Goal: Find specific page/section: Find specific page/section

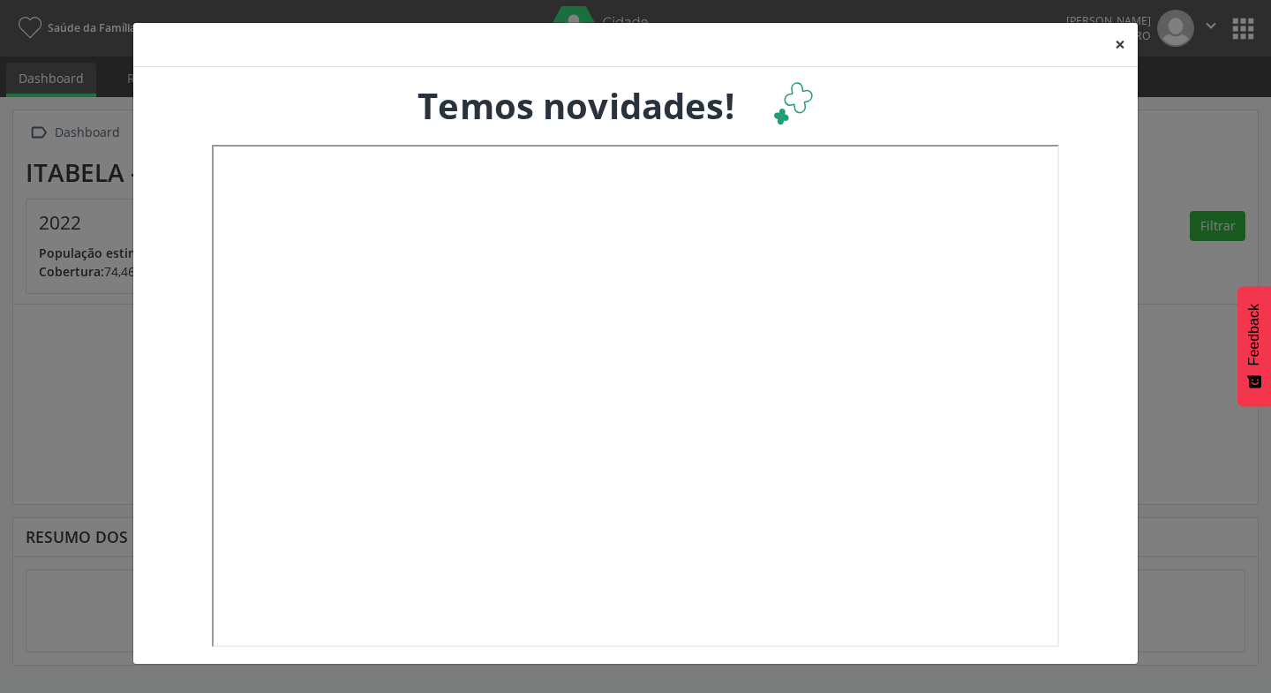
click at [1117, 41] on button "×" at bounding box center [1119, 44] width 35 height 43
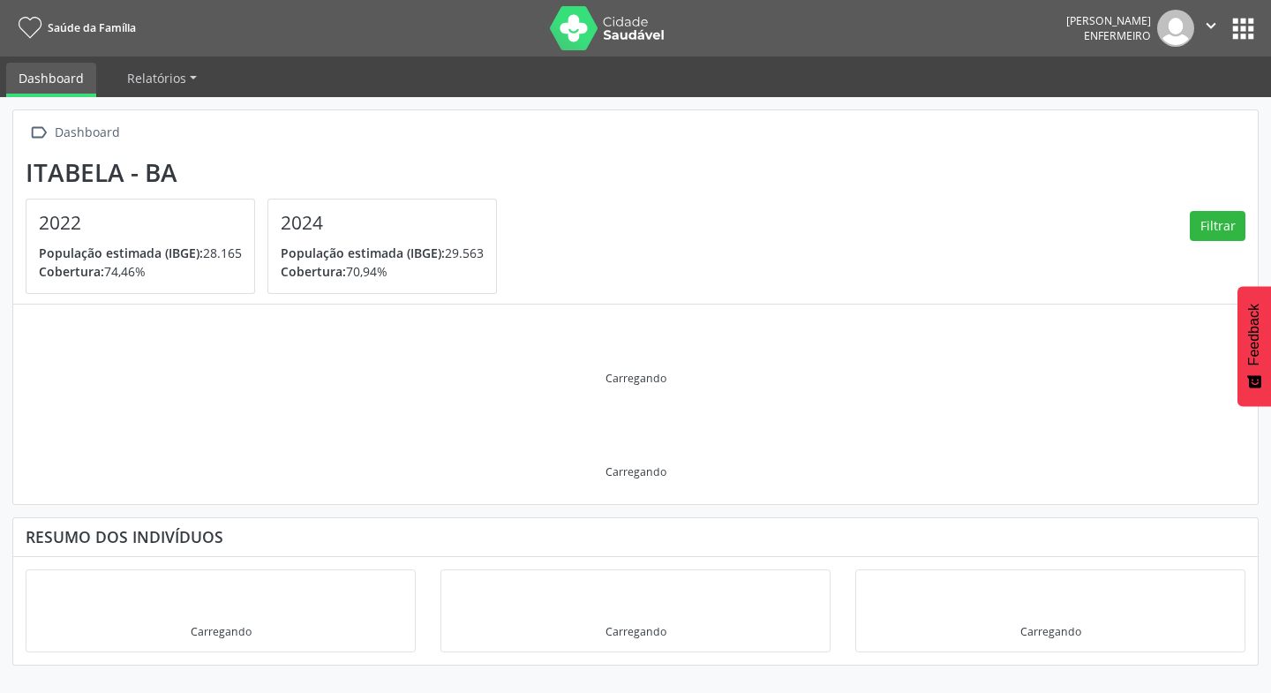
click at [1241, 30] on button "apps" at bounding box center [1242, 28] width 31 height 31
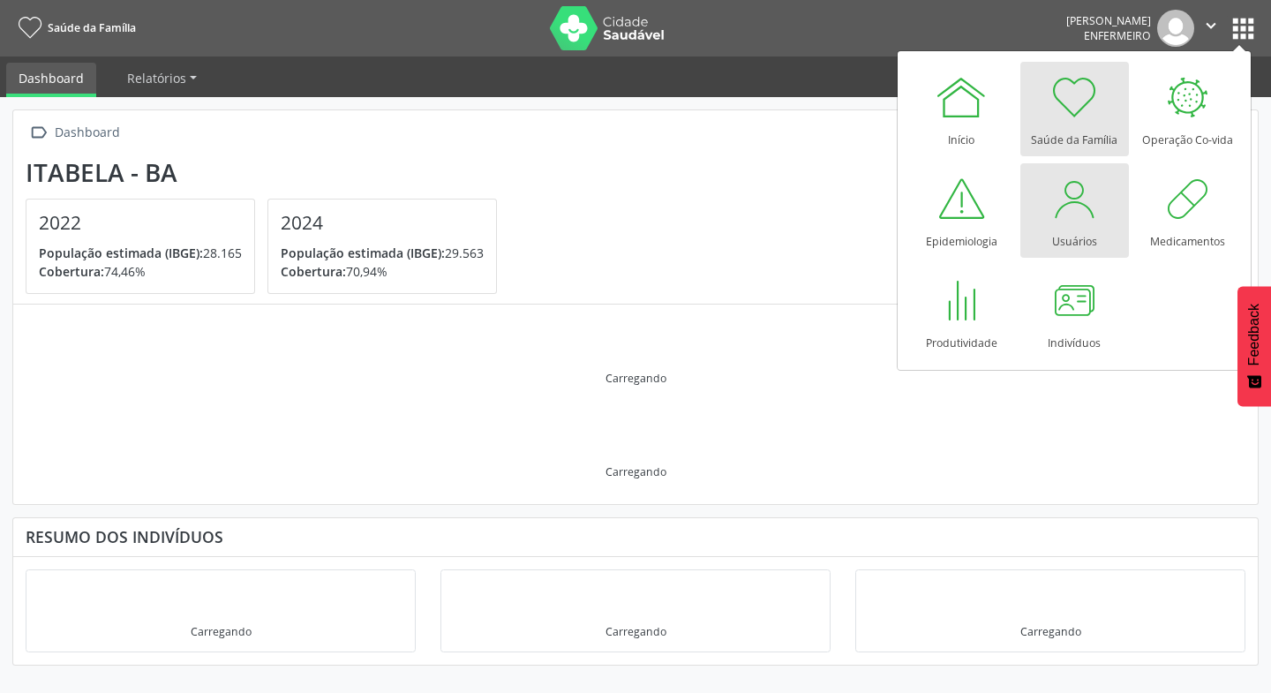
click at [1044, 239] on link "Usuários" at bounding box center [1074, 210] width 109 height 94
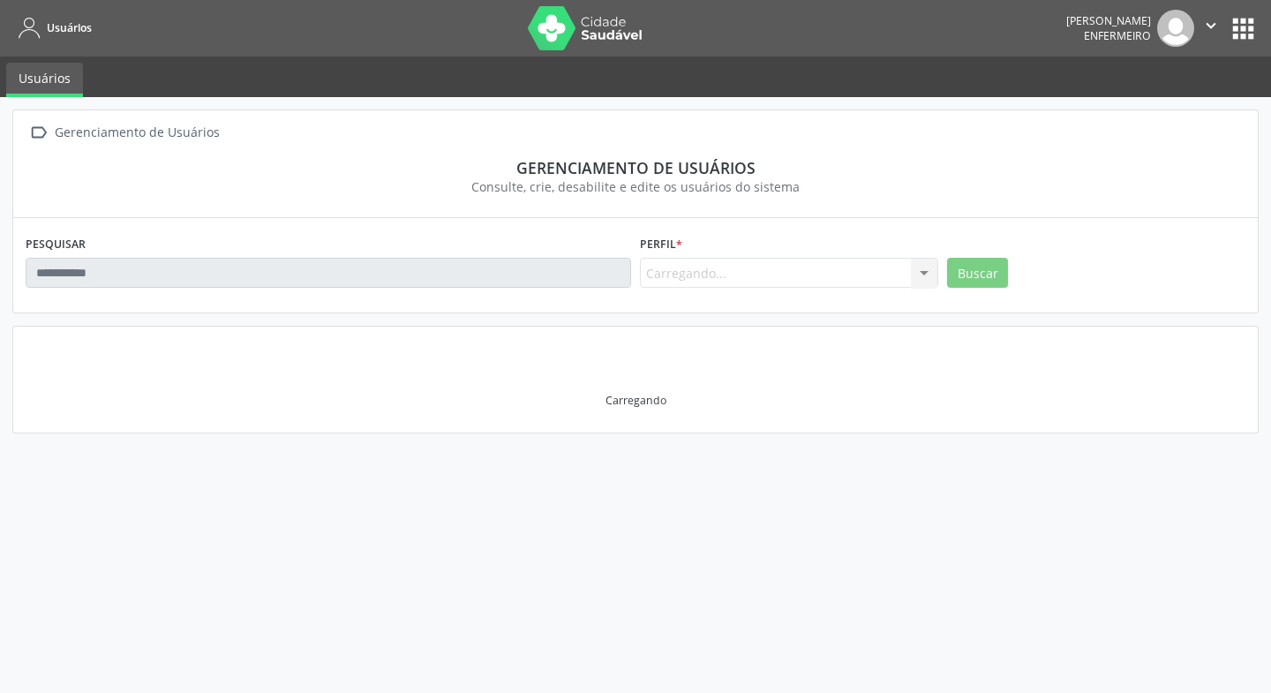
click at [1229, 38] on button "apps" at bounding box center [1242, 28] width 31 height 31
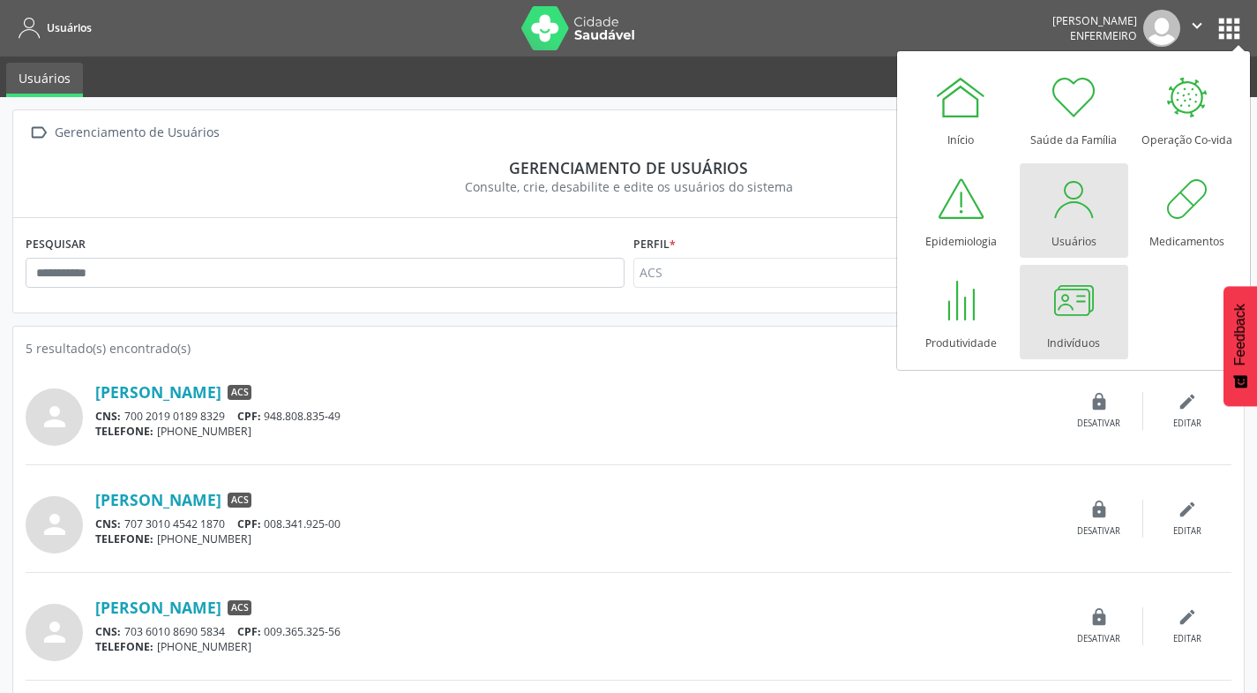
click at [1075, 322] on div at bounding box center [1073, 300] width 53 height 53
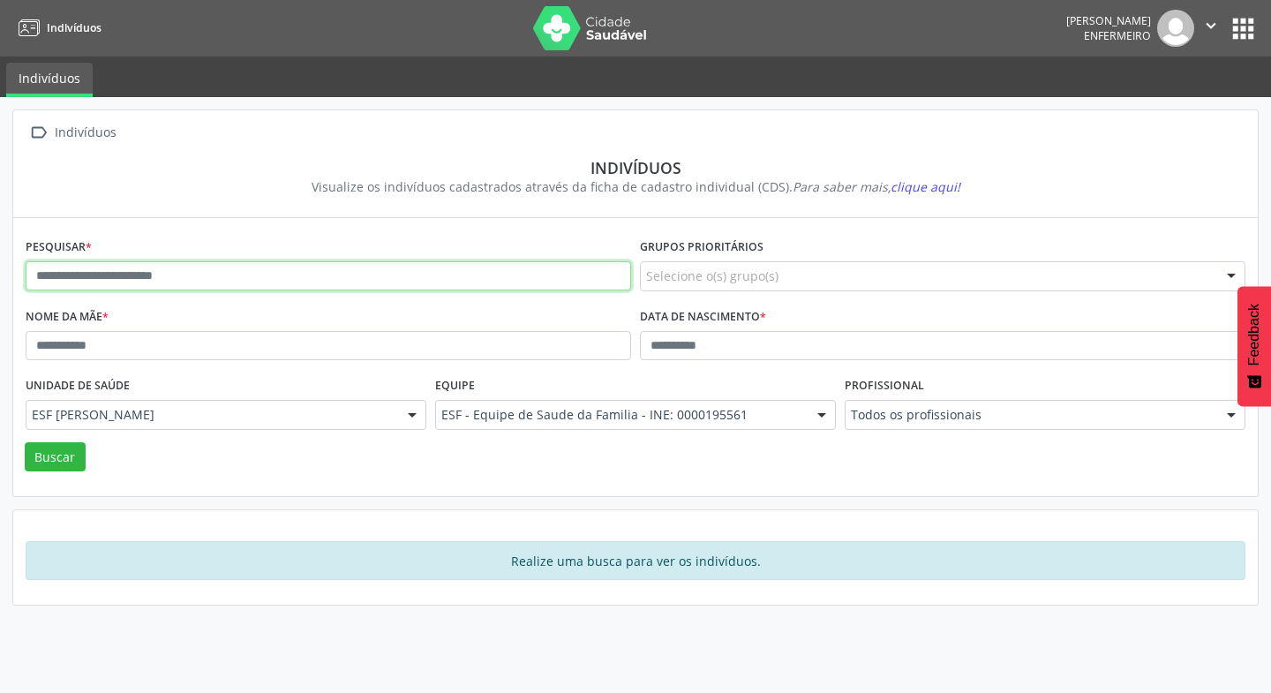
paste input "**********"
type input "**********"
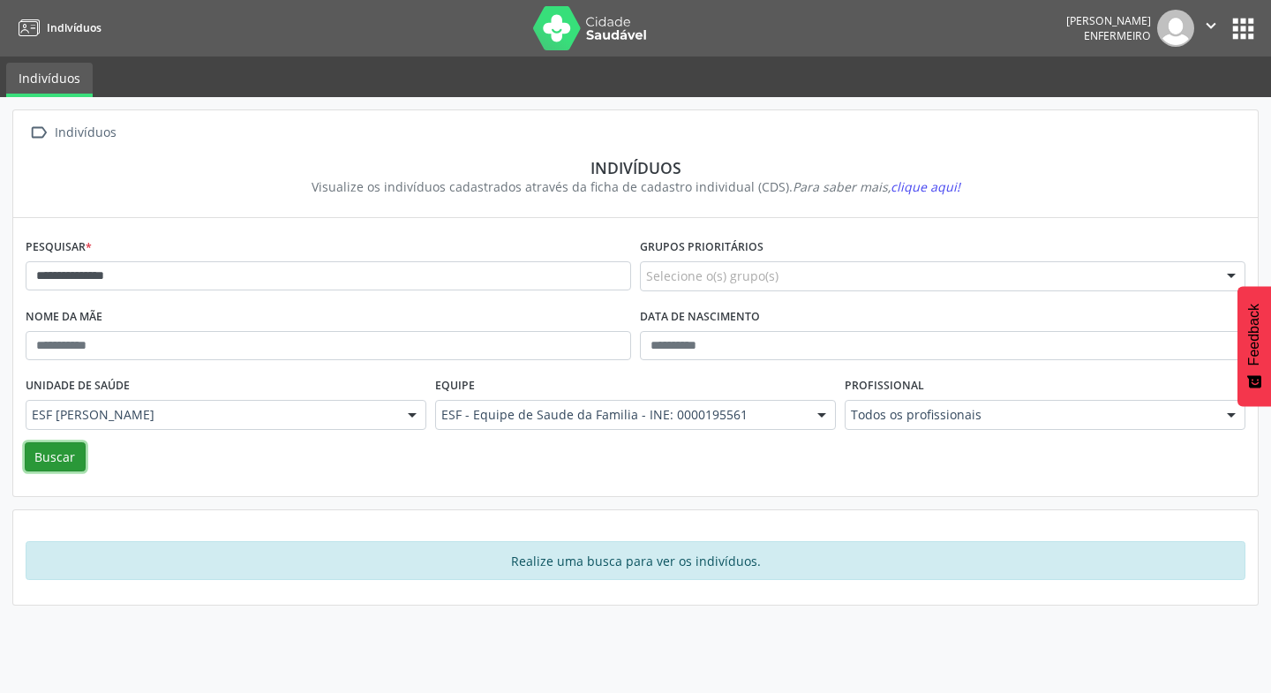
click at [45, 469] on button "Buscar" at bounding box center [55, 457] width 61 height 30
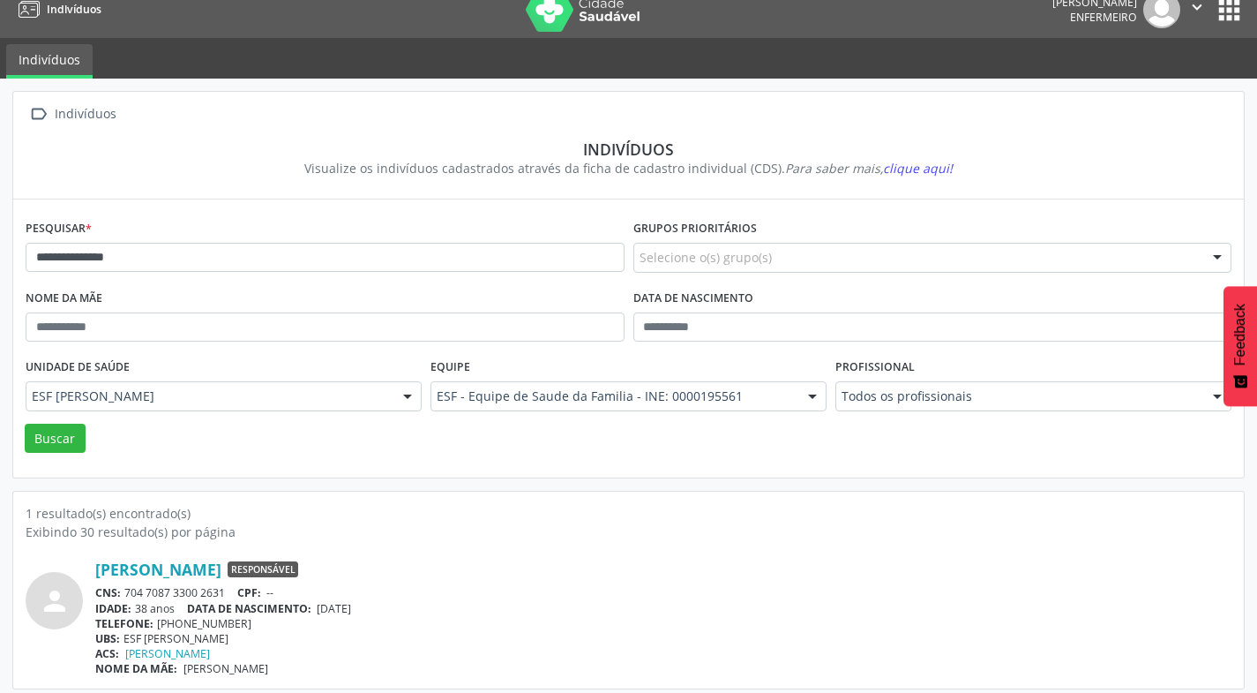
scroll to position [27, 0]
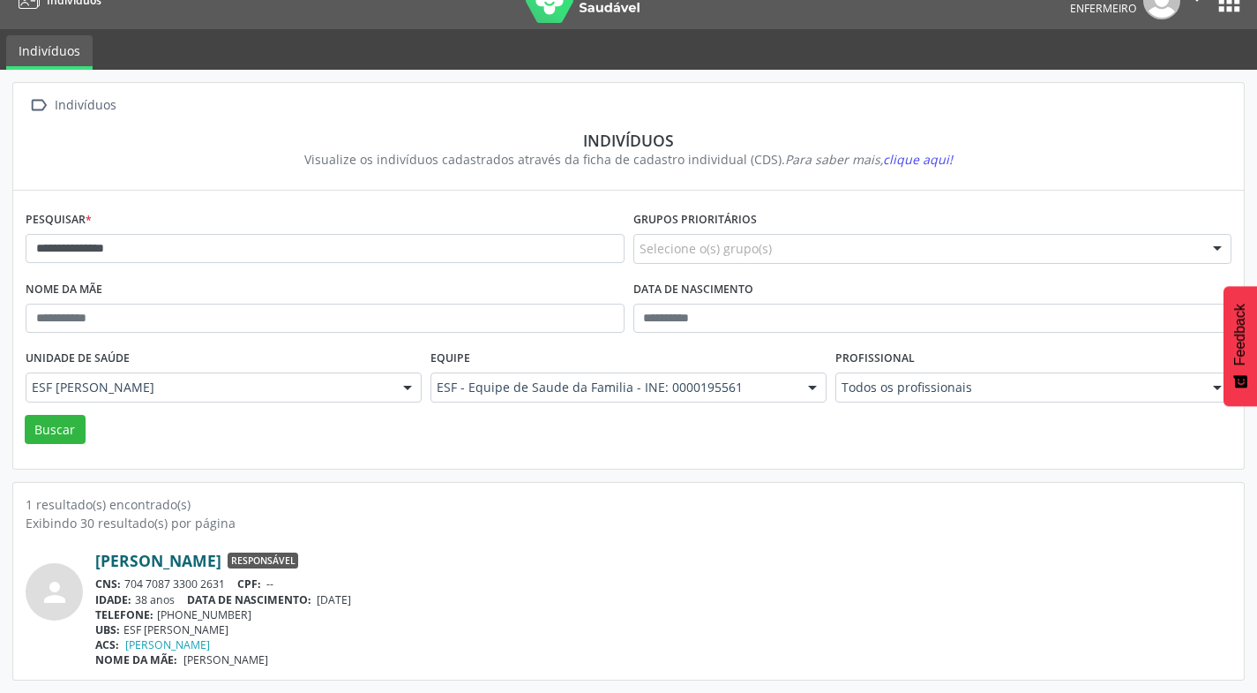
click at [221, 557] on link "[PERSON_NAME]" at bounding box center [158, 560] width 126 height 19
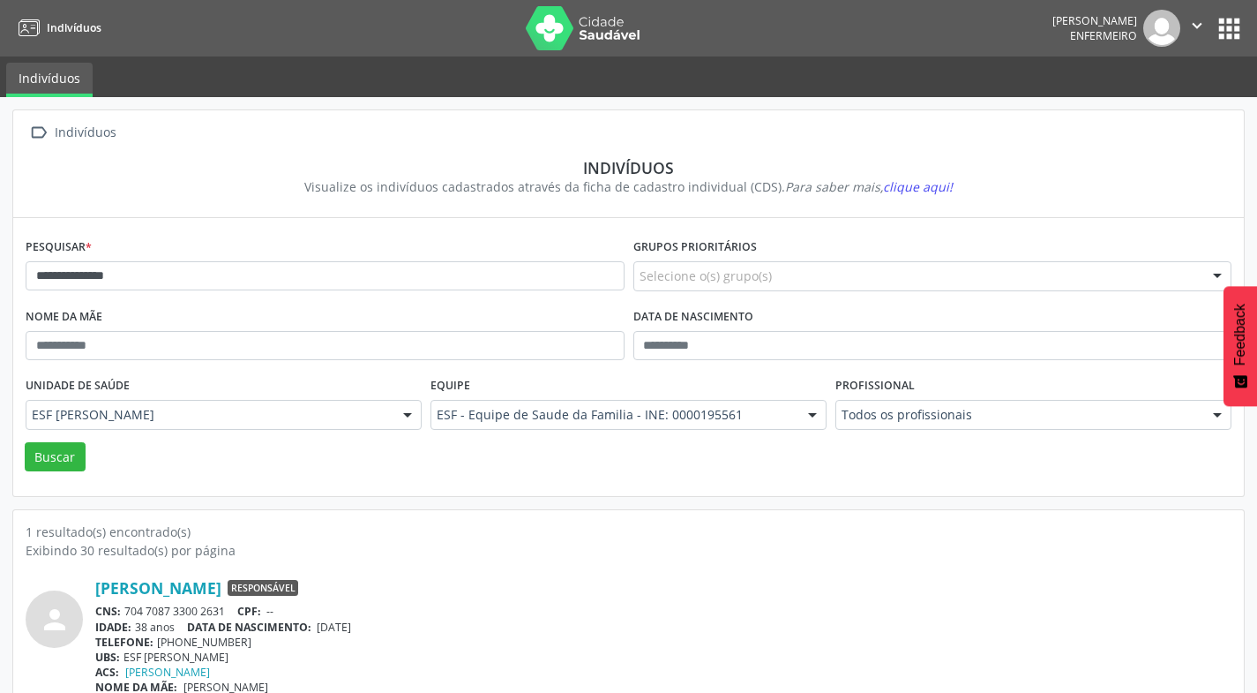
click at [551, 36] on img at bounding box center [583, 28] width 115 height 44
